Goal: Navigation & Orientation: Find specific page/section

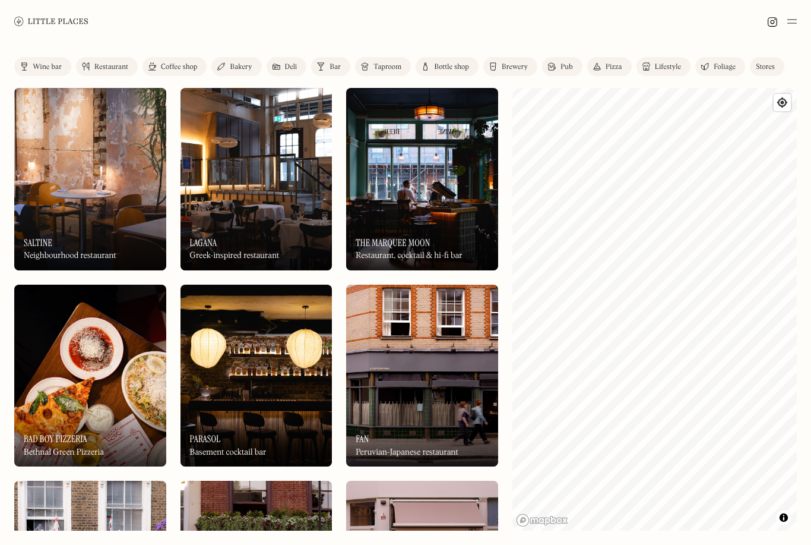
click at [418, 400] on img at bounding box center [422, 376] width 152 height 182
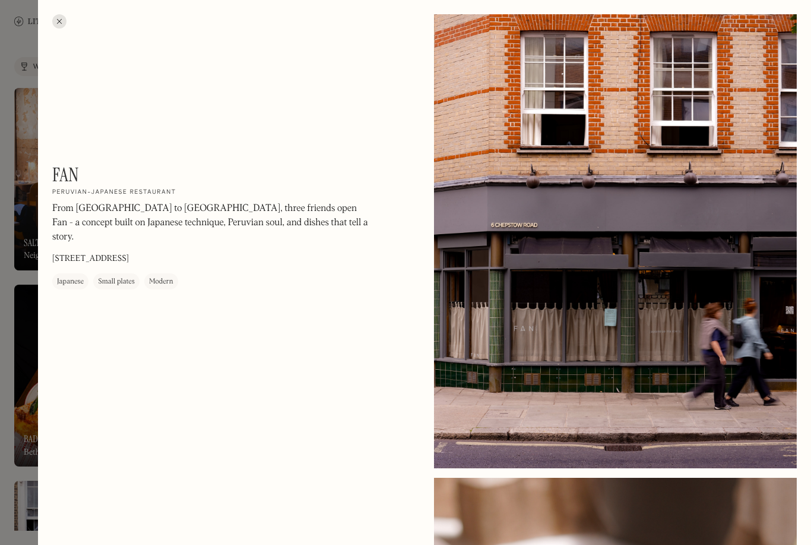
click at [1, 421] on div at bounding box center [405, 272] width 811 height 545
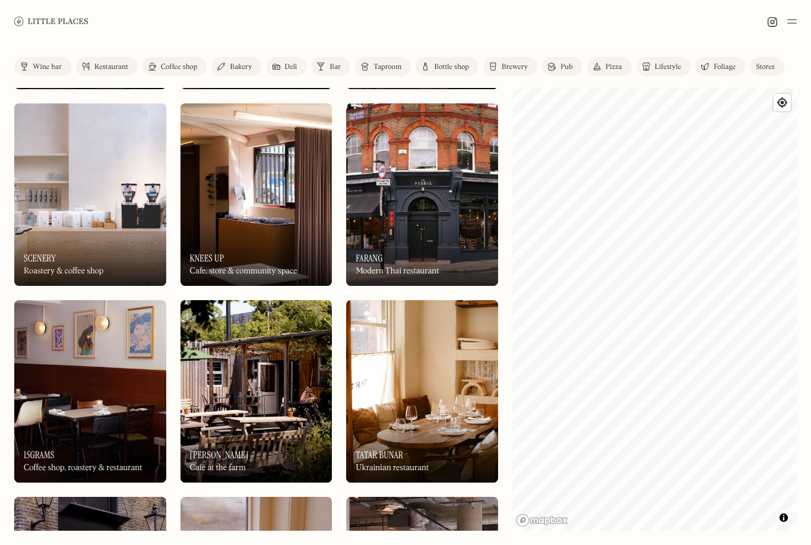
scroll to position [1219, 0]
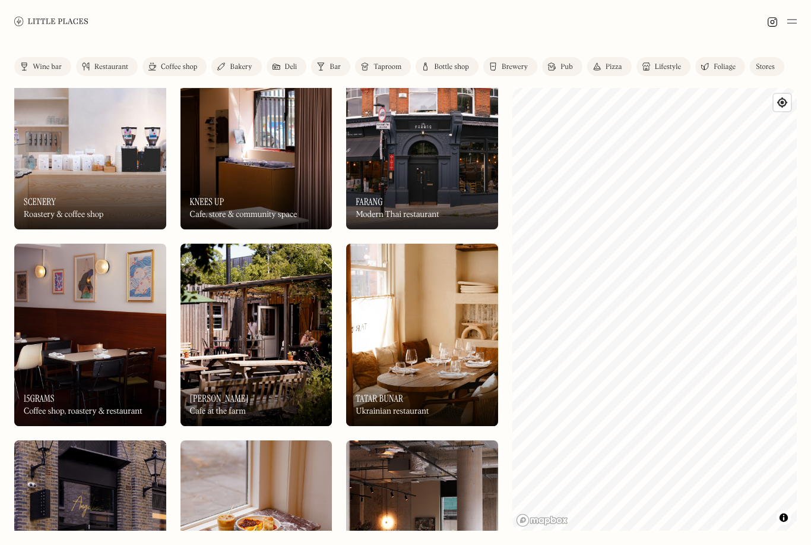
click at [248, 154] on img at bounding box center [257, 138] width 152 height 182
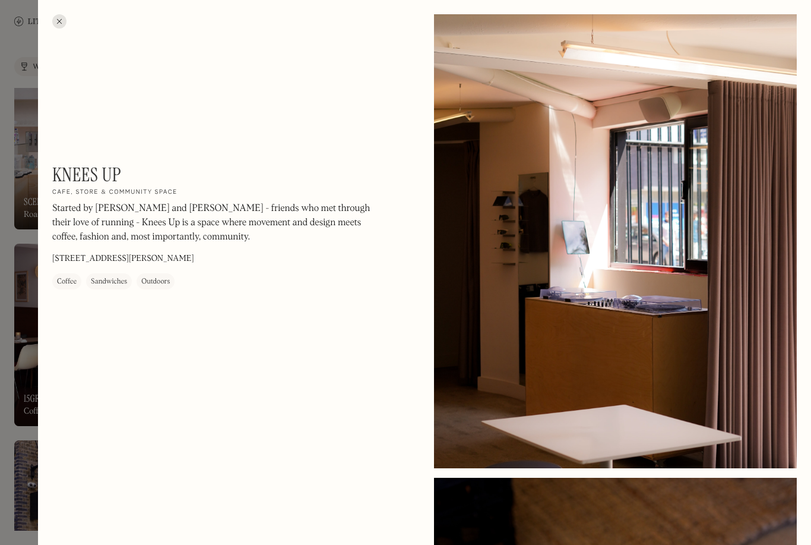
click at [60, 19] on div at bounding box center [59, 21] width 14 height 14
